Goal: Information Seeking & Learning: Understand process/instructions

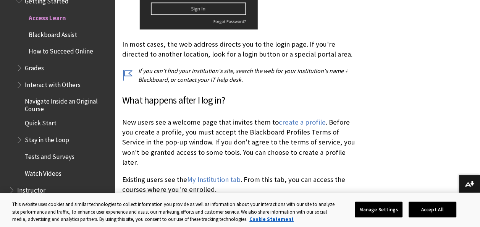
scroll to position [396, 0]
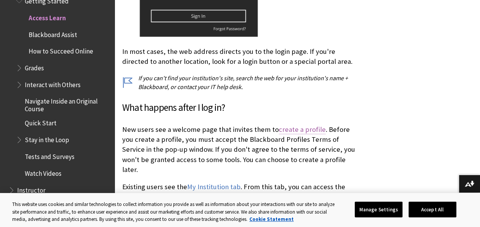
click at [301, 127] on link "create a profile" at bounding box center [302, 129] width 47 height 9
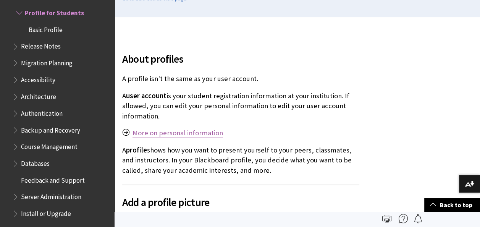
click at [213, 129] on link "More on personal information" at bounding box center [177, 132] width 90 height 9
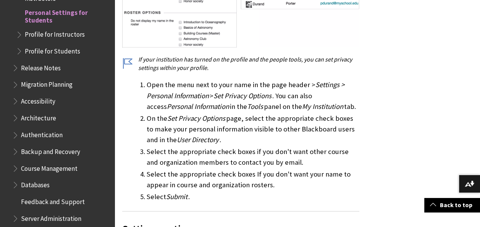
scroll to position [1143, 0]
